Goal: Task Accomplishment & Management: Manage account settings

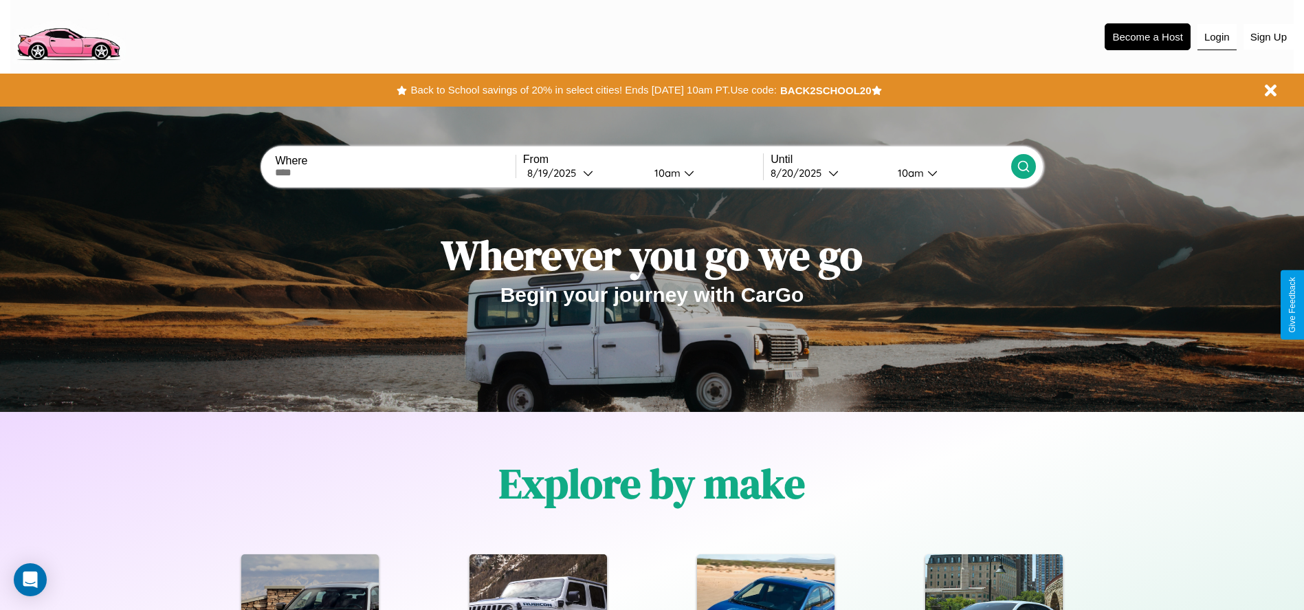
click at [1216, 36] on button "Login" at bounding box center [1216, 37] width 39 height 26
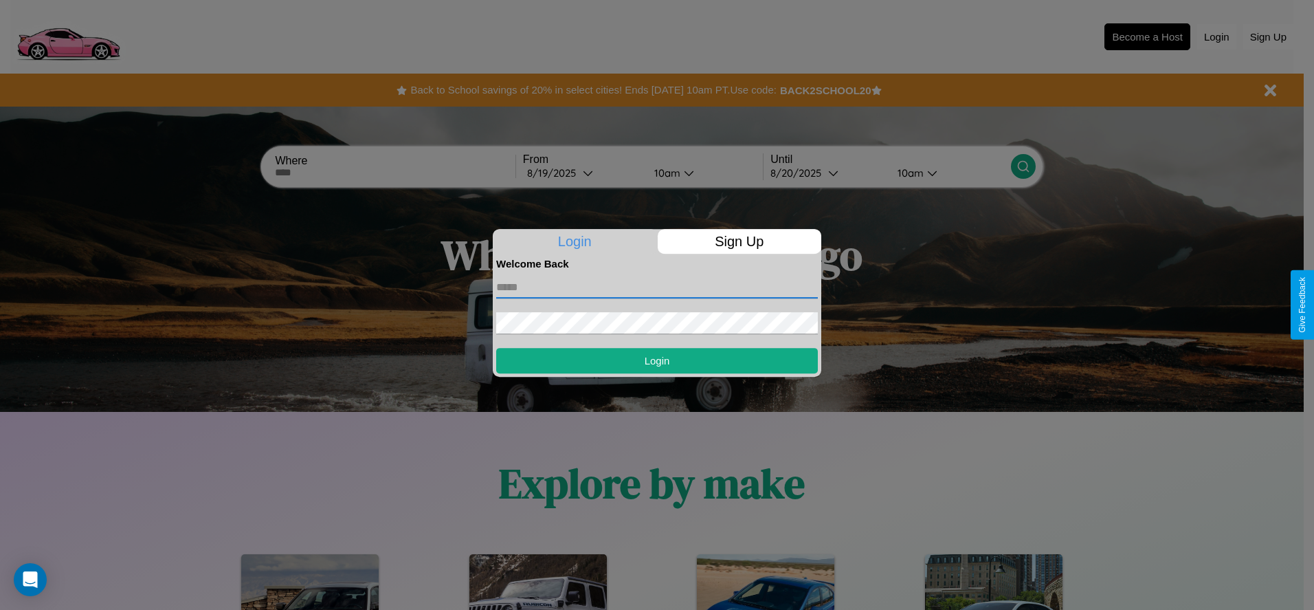
click at [657, 287] on input "text" at bounding box center [657, 287] width 322 height 22
type input "**********"
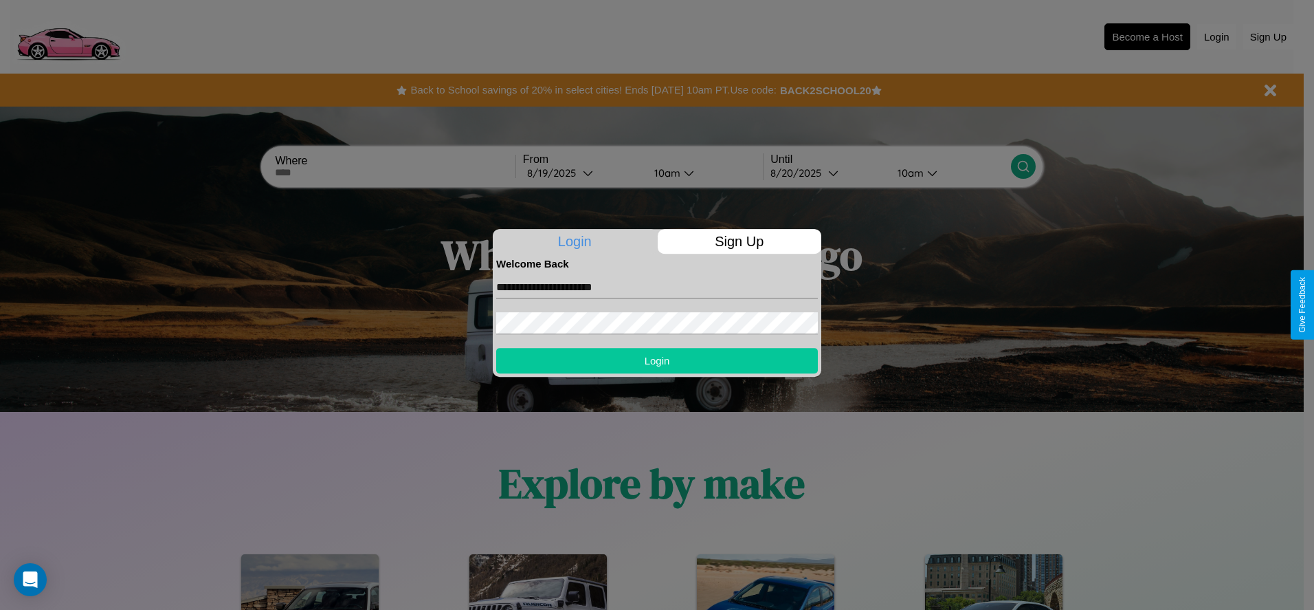
click at [657, 360] on button "Login" at bounding box center [657, 360] width 322 height 25
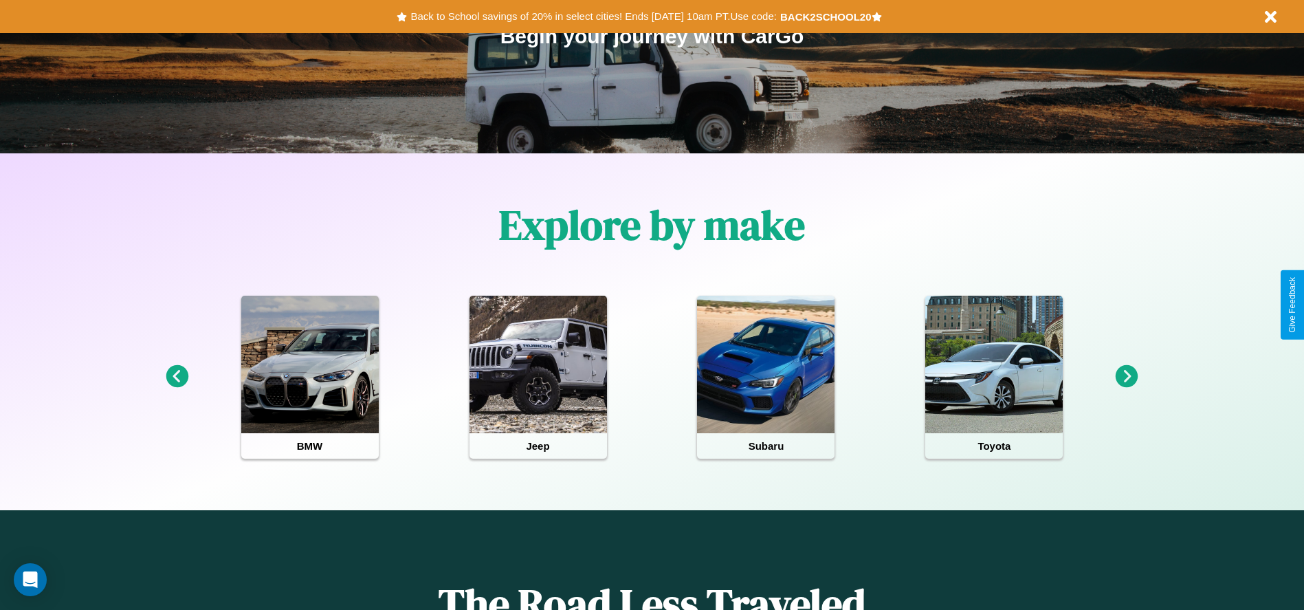
scroll to position [285, 0]
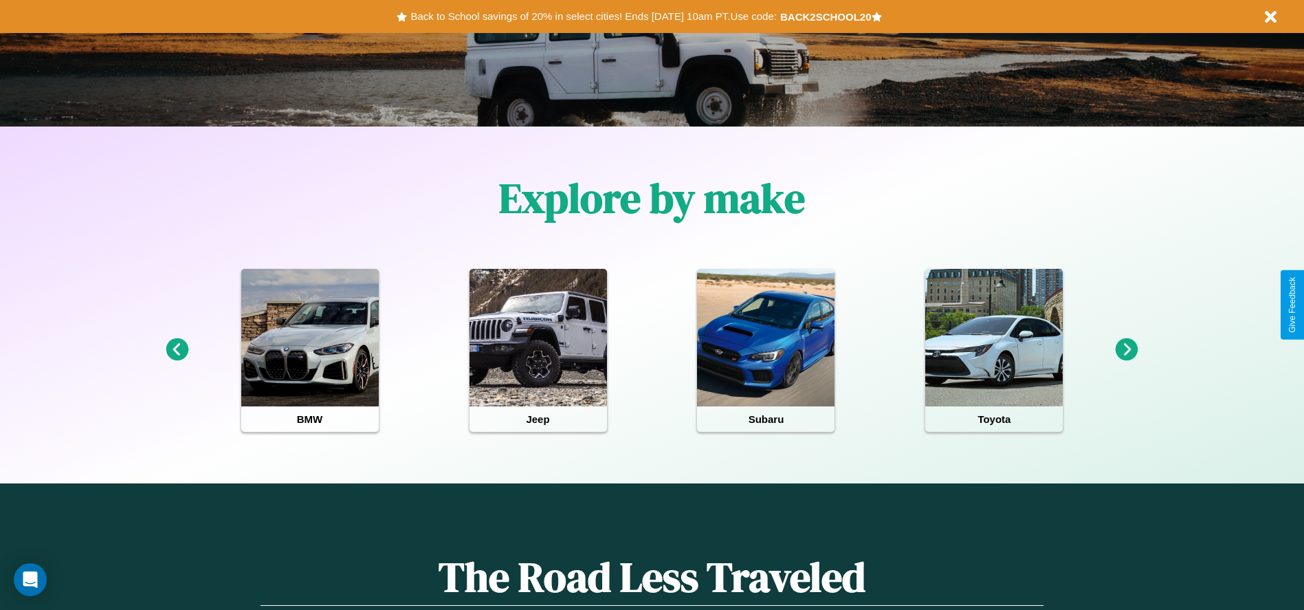
click at [177, 350] on icon at bounding box center [177, 349] width 23 height 23
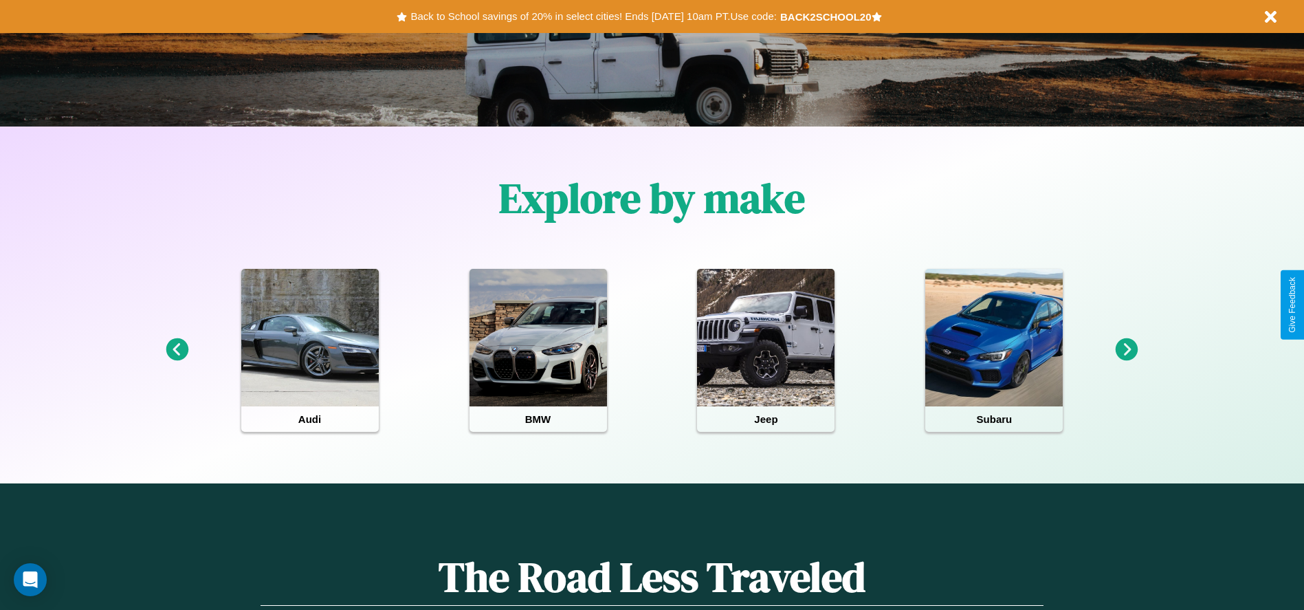
click at [1126, 350] on icon at bounding box center [1126, 349] width 23 height 23
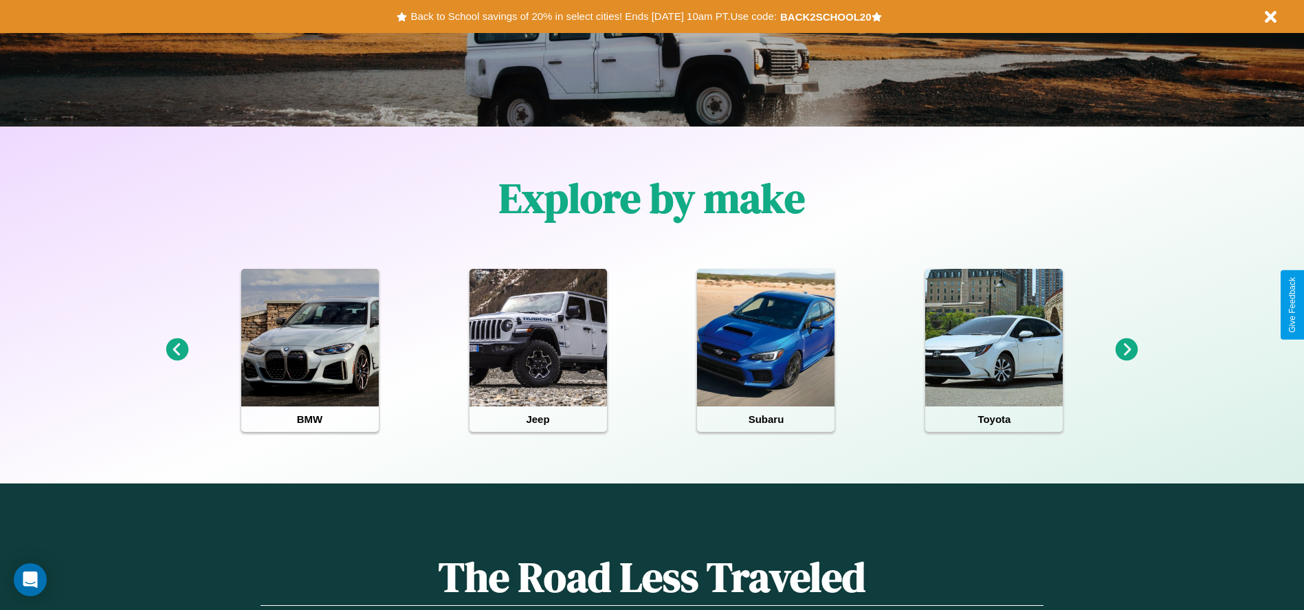
click at [177, 350] on icon at bounding box center [177, 349] width 23 height 23
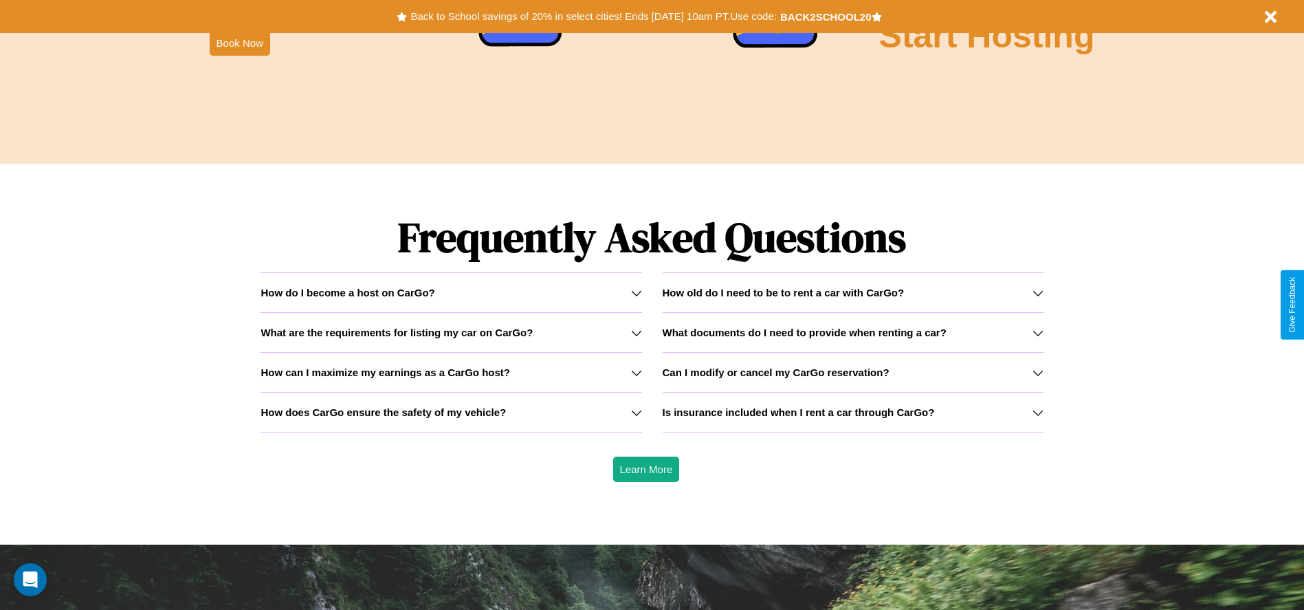
scroll to position [1971, 0]
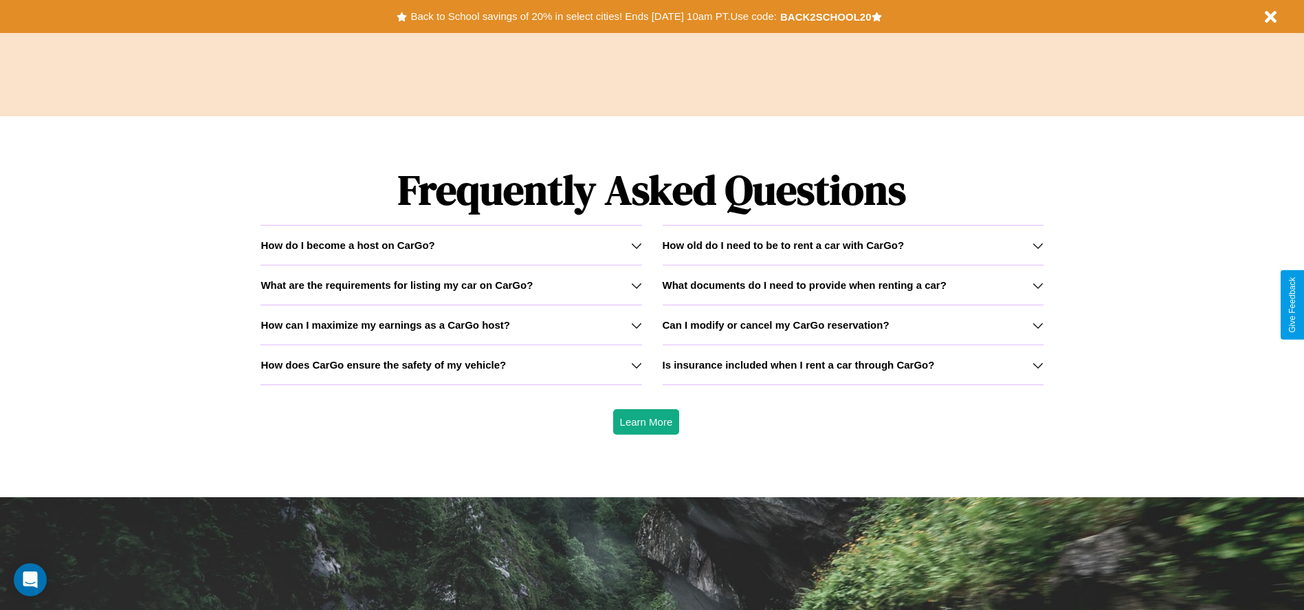
click at [636, 284] on icon at bounding box center [636, 285] width 11 height 11
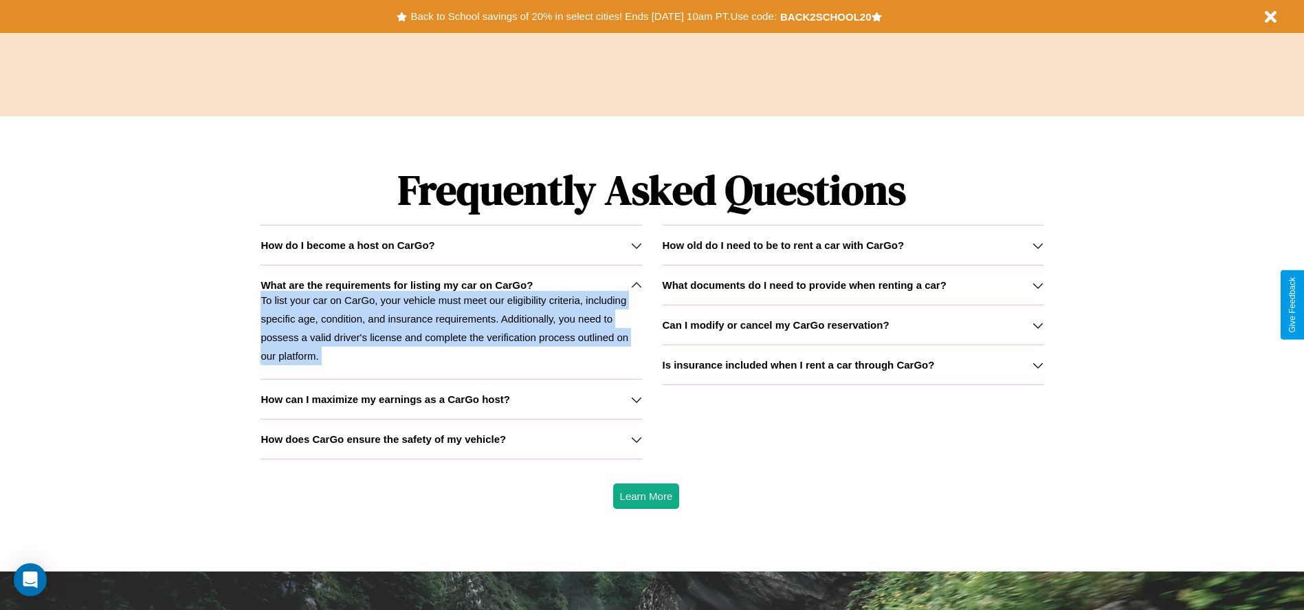
click at [636, 284] on icon at bounding box center [636, 285] width 11 height 11
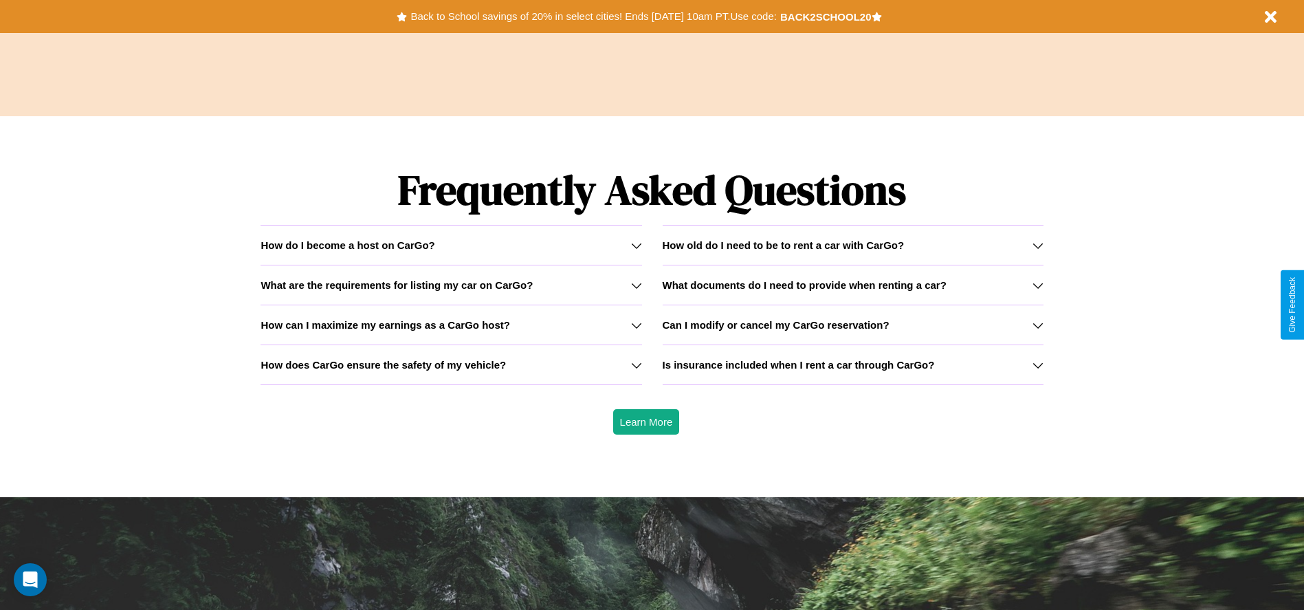
scroll to position [0, 0]
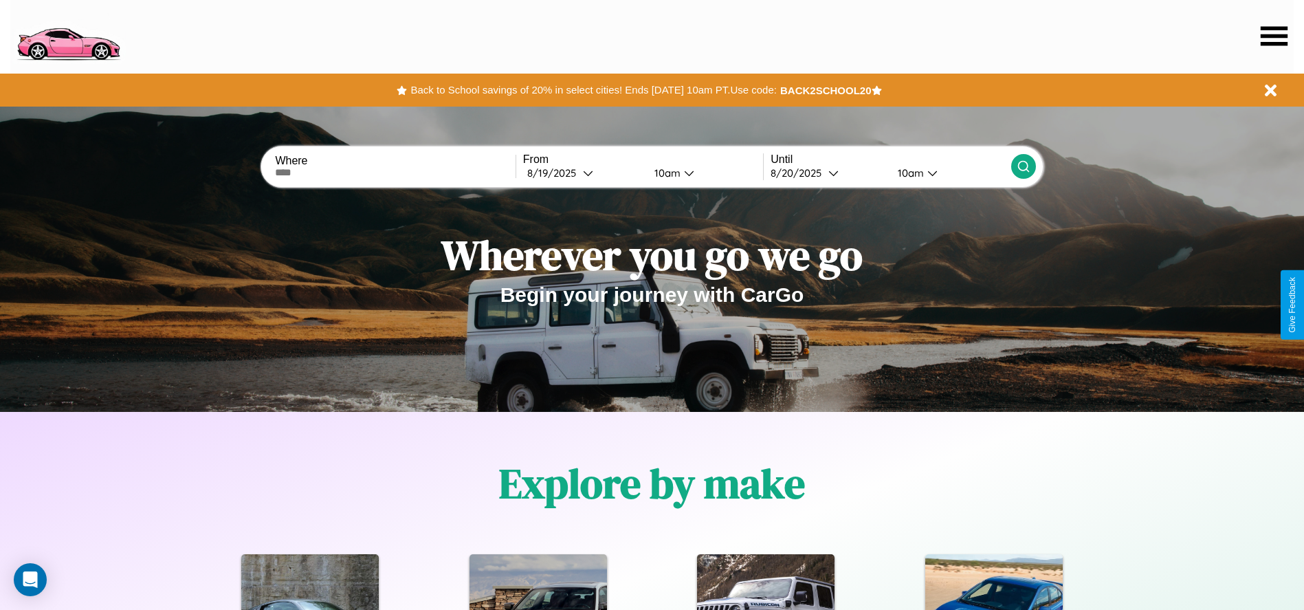
click at [1273, 36] on icon at bounding box center [1273, 35] width 27 height 19
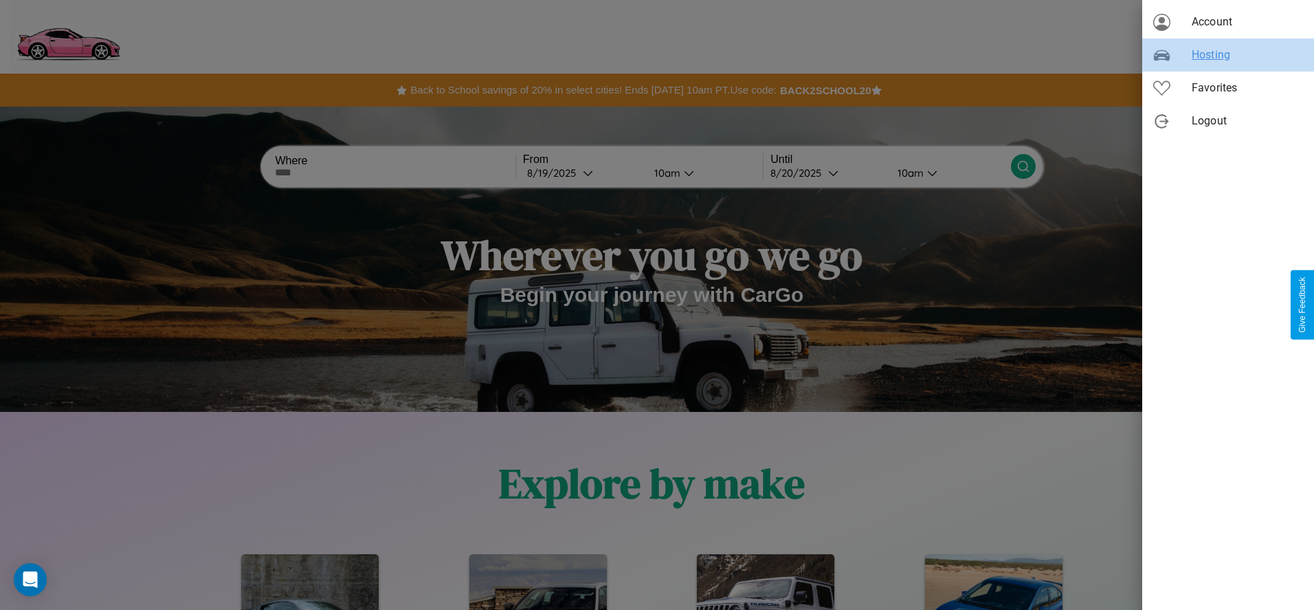
click at [1228, 55] on span "Hosting" at bounding box center [1247, 55] width 111 height 16
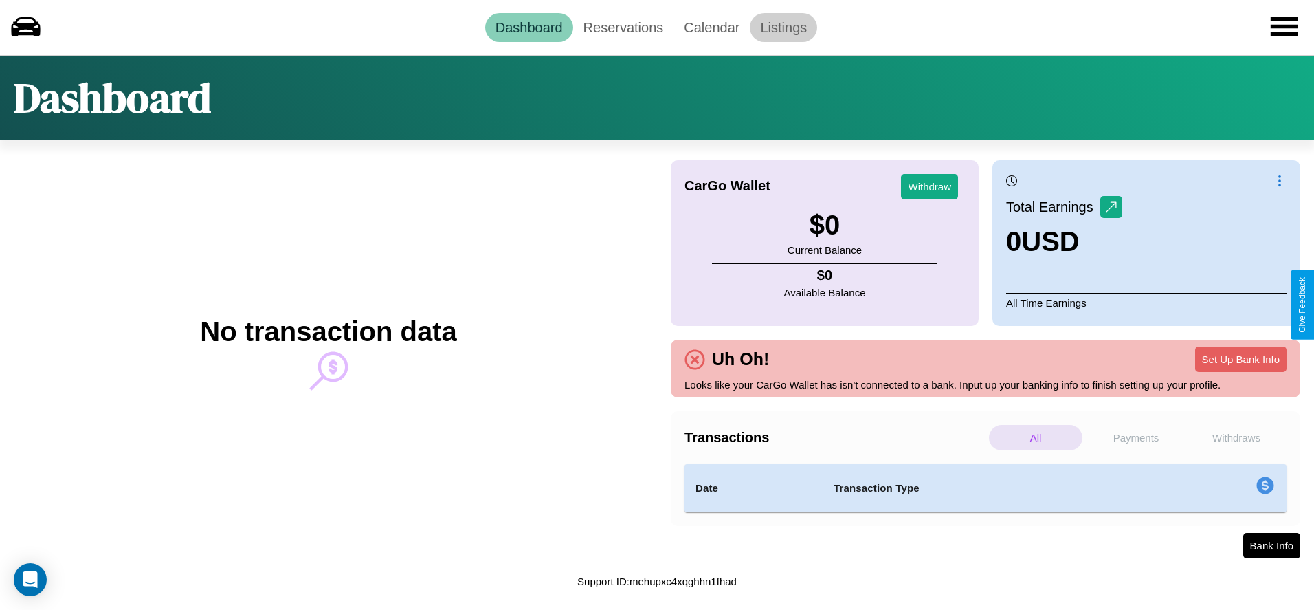
click at [783, 27] on link "Listings" at bounding box center [783, 27] width 67 height 29
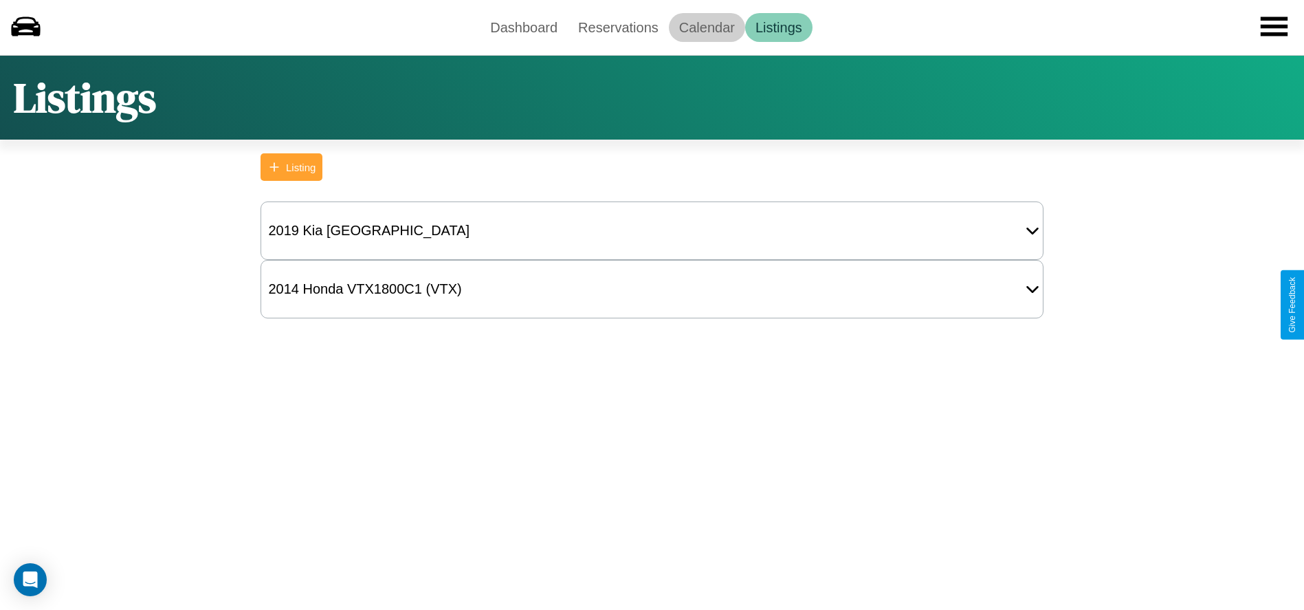
click at [706, 27] on link "Calendar" at bounding box center [707, 27] width 76 height 29
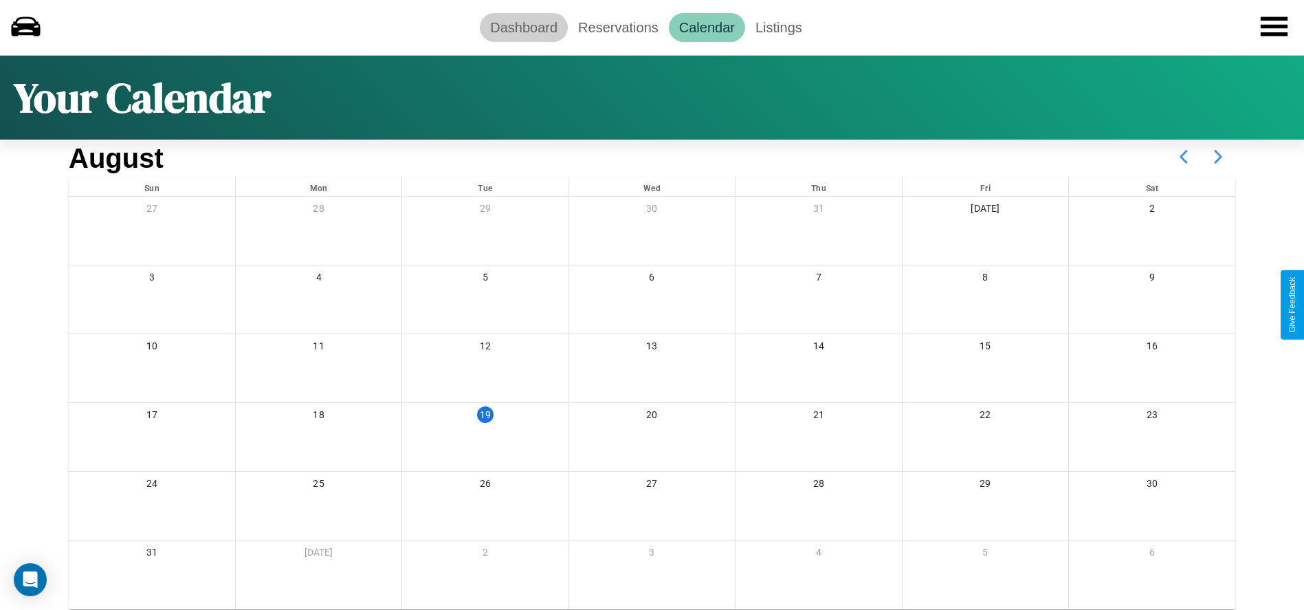
click at [524, 27] on link "Dashboard" at bounding box center [524, 27] width 88 height 29
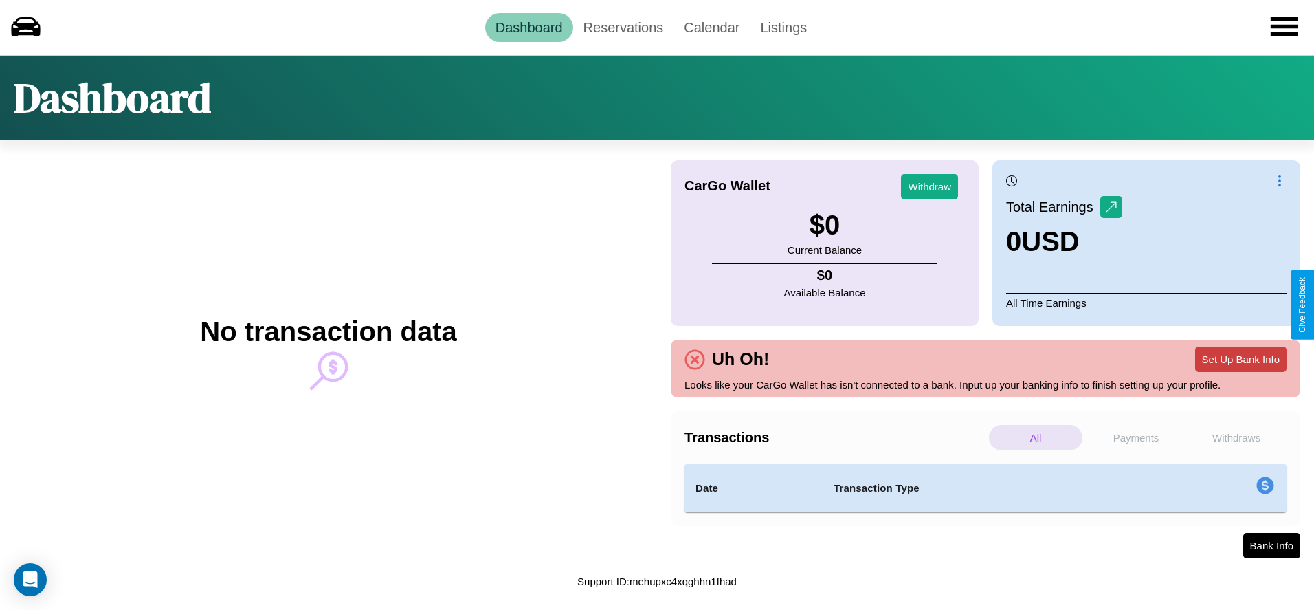
click at [1240, 359] on button "Set Up Bank Info" at bounding box center [1240, 358] width 91 height 25
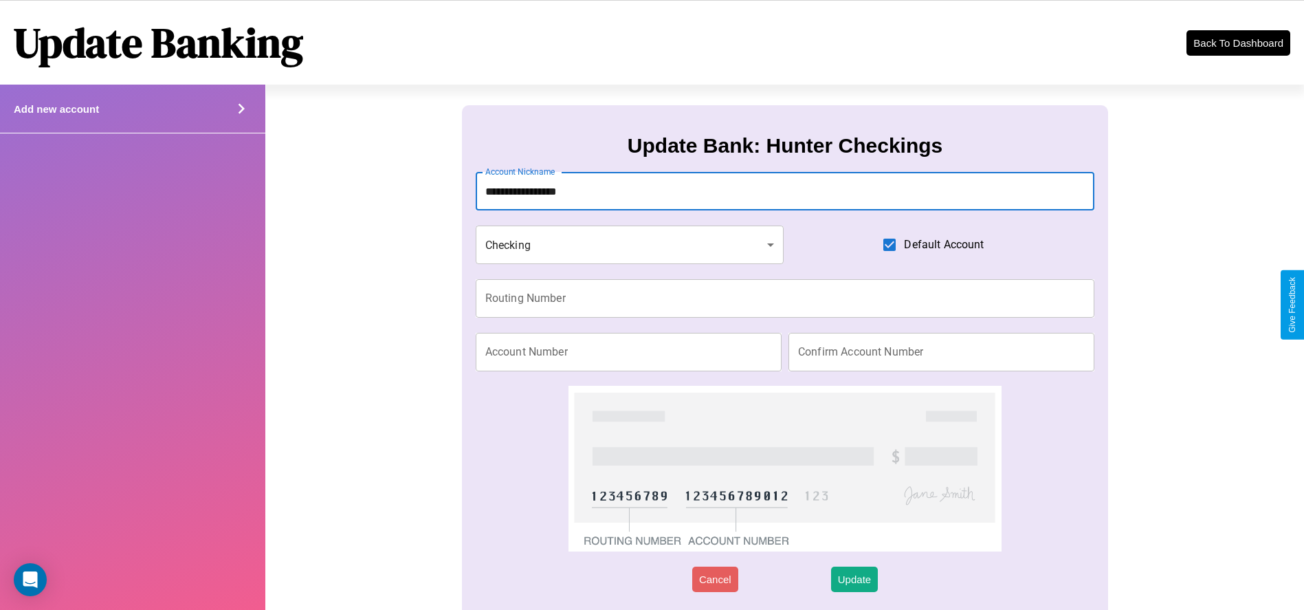
type input "**********"
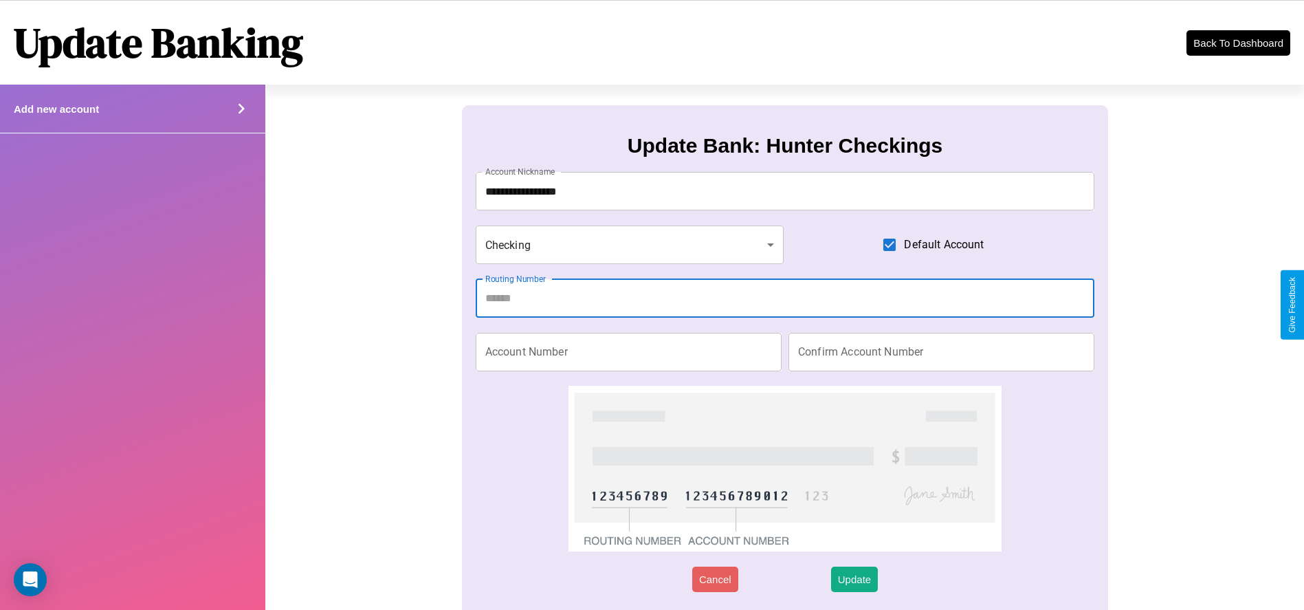
click at [785, 298] on input "Routing Number" at bounding box center [785, 298] width 619 height 38
type input "*********"
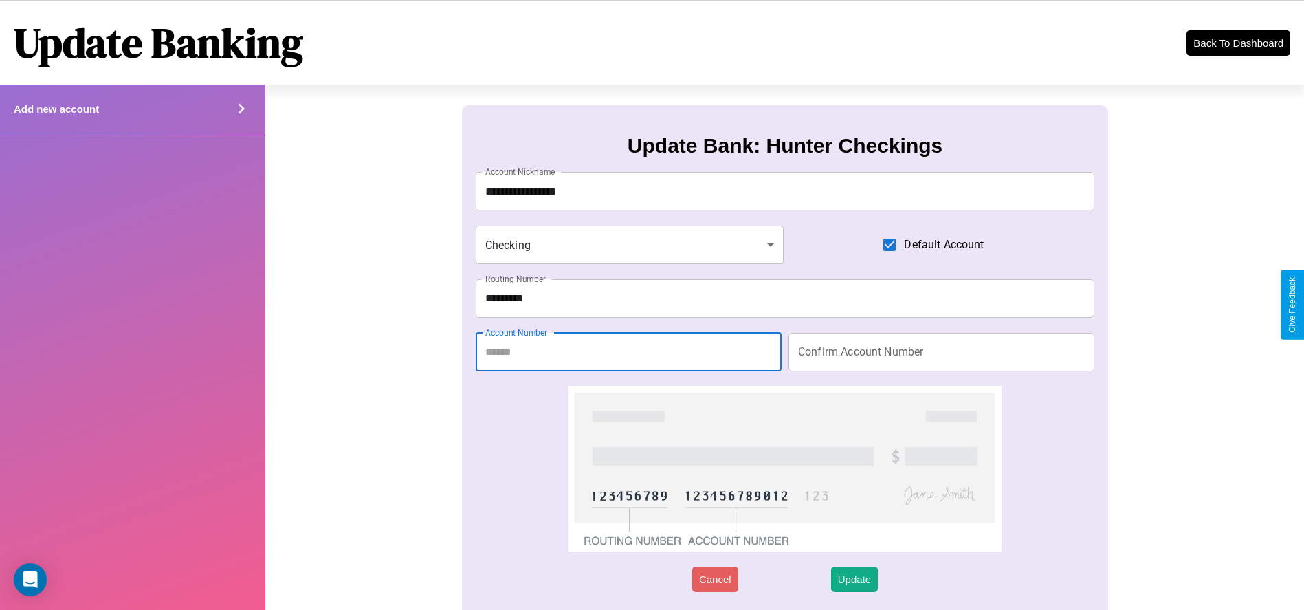
click at [628, 351] on input "Account Number" at bounding box center [629, 352] width 306 height 38
type input "********"
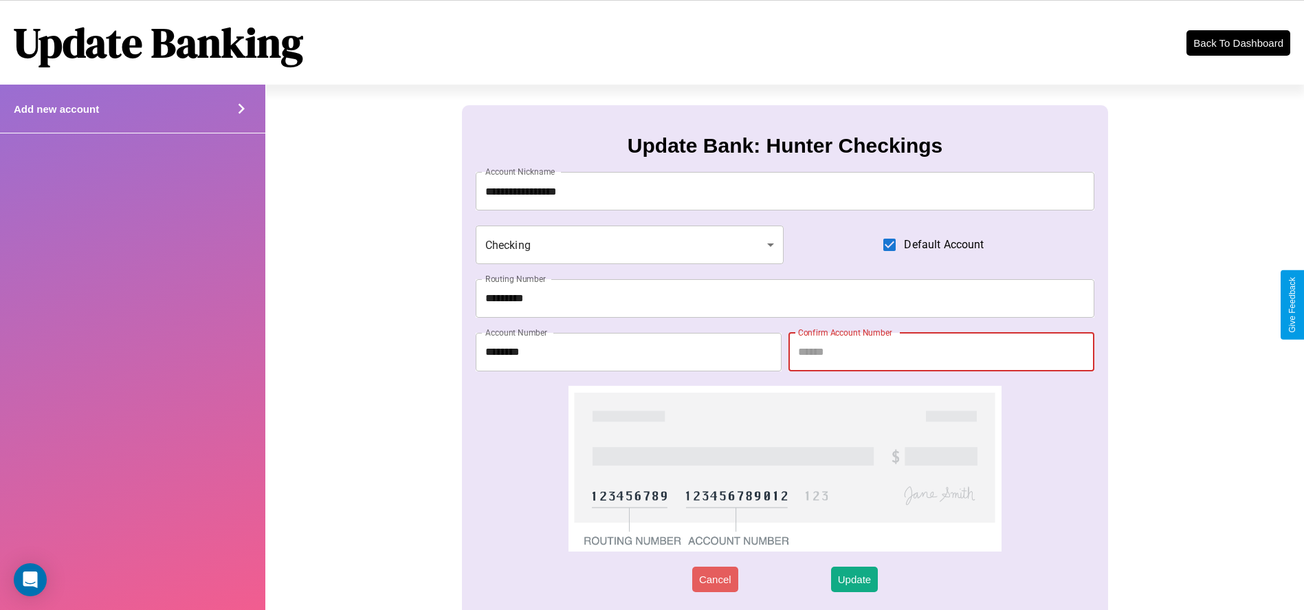
click at [941, 351] on input "Confirm Account Number" at bounding box center [941, 352] width 306 height 38
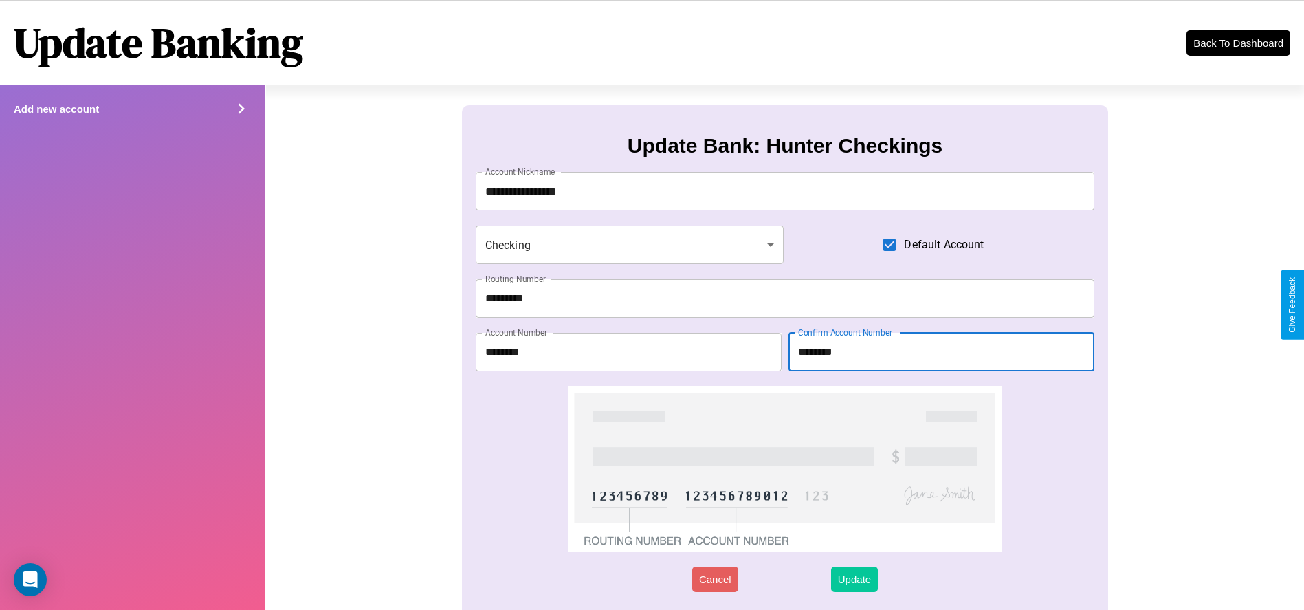
type input "********"
click at [853, 579] on button "Update" at bounding box center [854, 578] width 47 height 25
